Goal: Information Seeking & Learning: Learn about a topic

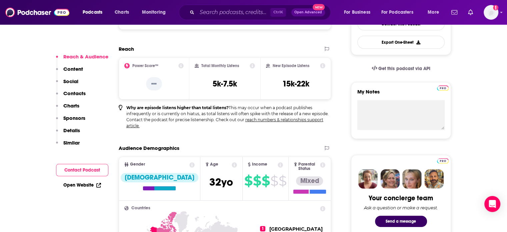
scroll to position [200, 0]
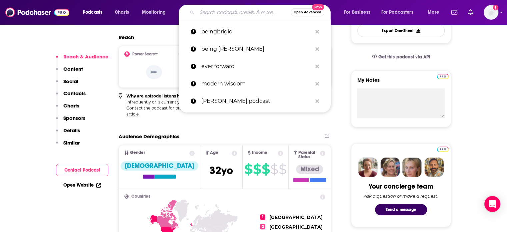
click at [208, 9] on input "Search podcasts, credits, & more..." at bounding box center [244, 12] width 94 height 11
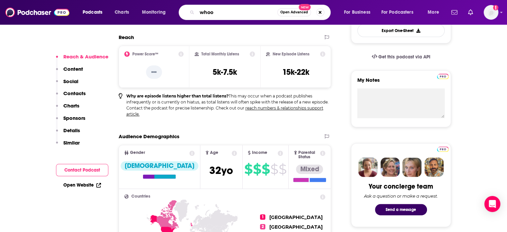
type input "whoop"
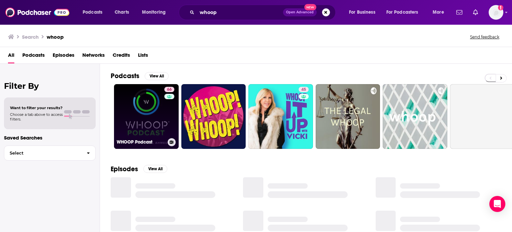
click at [151, 107] on link "66 WHOOP Podcast" at bounding box center [146, 116] width 65 height 65
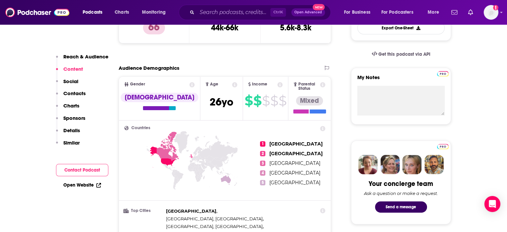
scroll to position [200, 0]
